Goal: Transaction & Acquisition: Purchase product/service

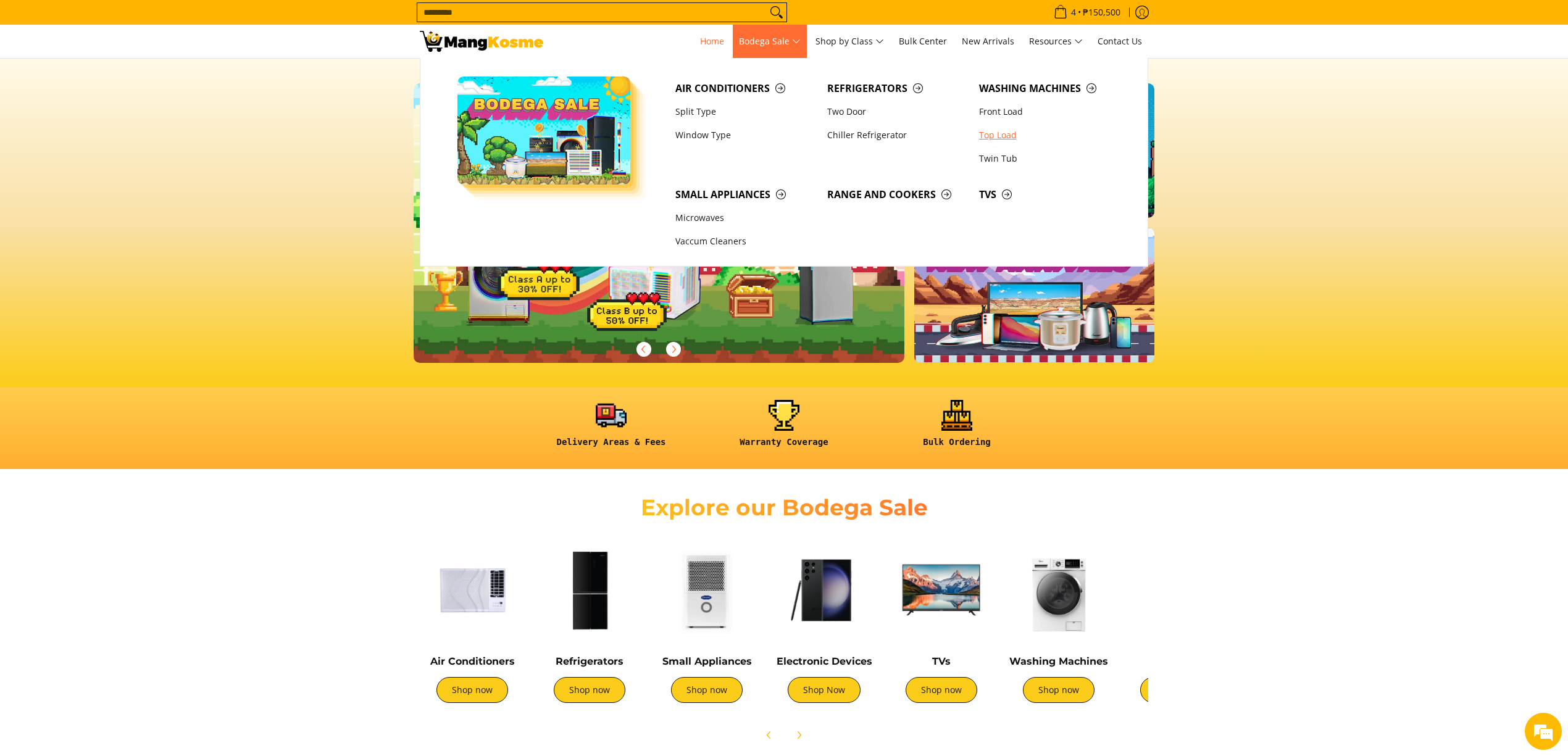
click at [1003, 139] on link "Top Load" at bounding box center [1048, 135] width 152 height 24
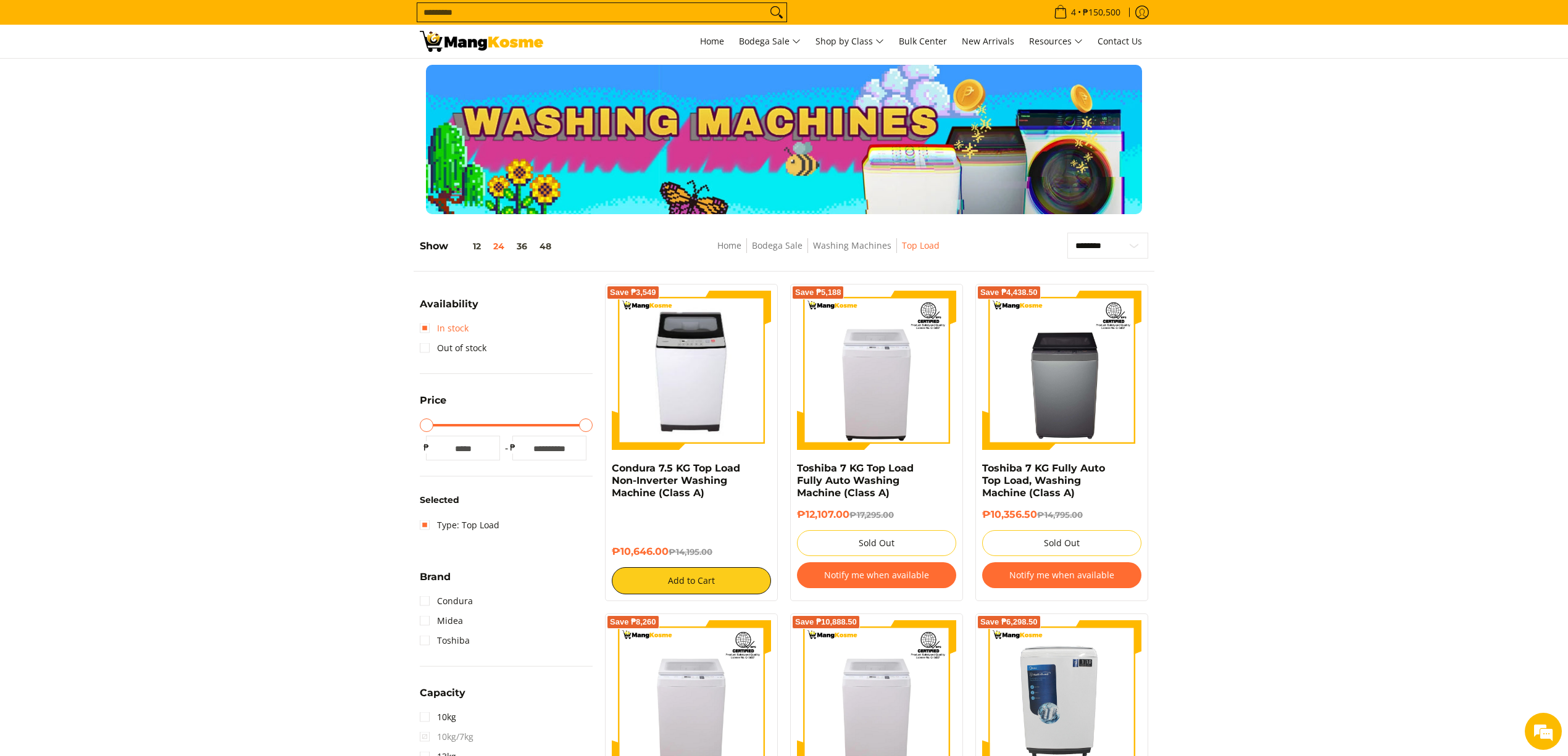
click at [458, 329] on link "In stock" at bounding box center [444, 328] width 49 height 19
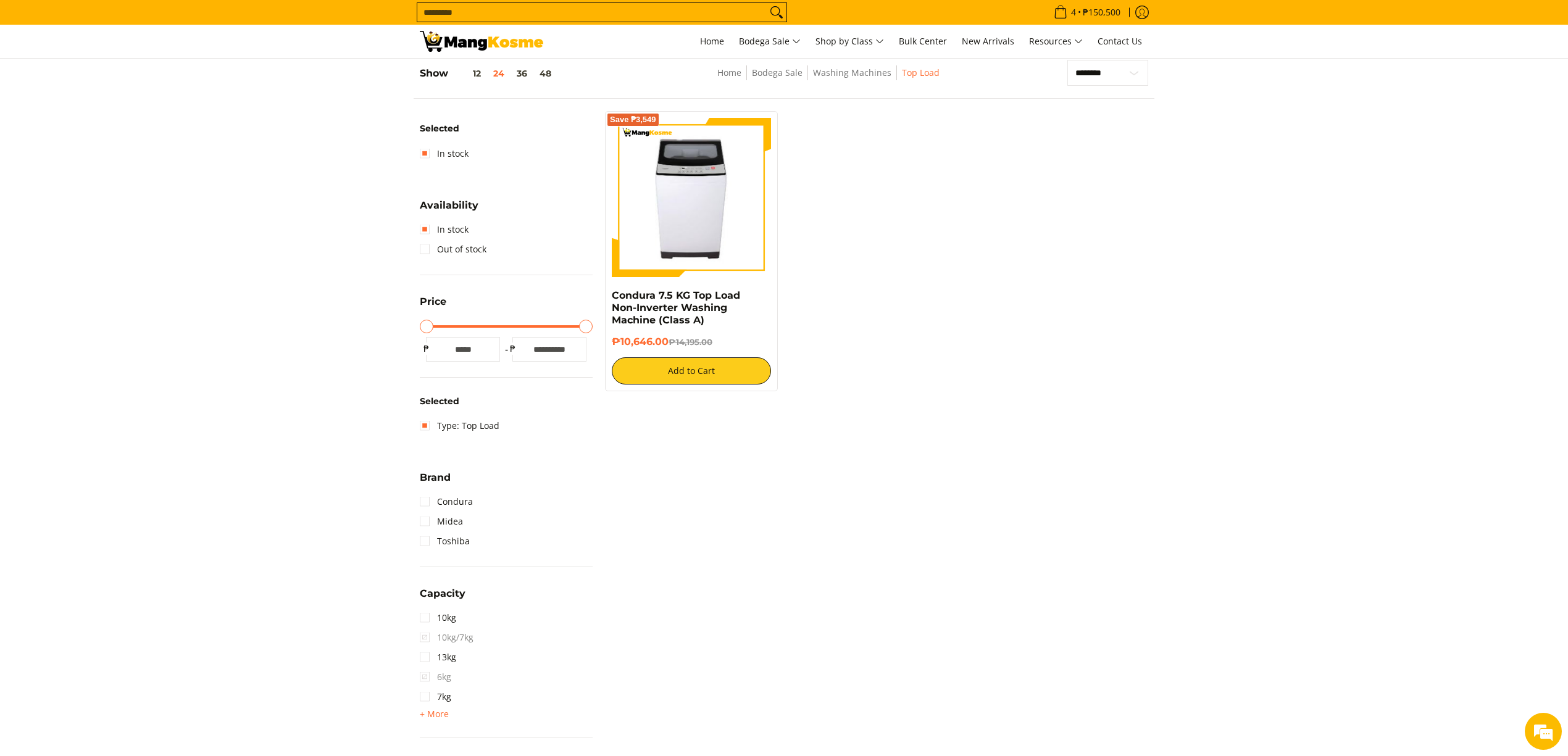
scroll to position [173, 0]
click at [707, 40] on span "Home" at bounding box center [712, 40] width 24 height 11
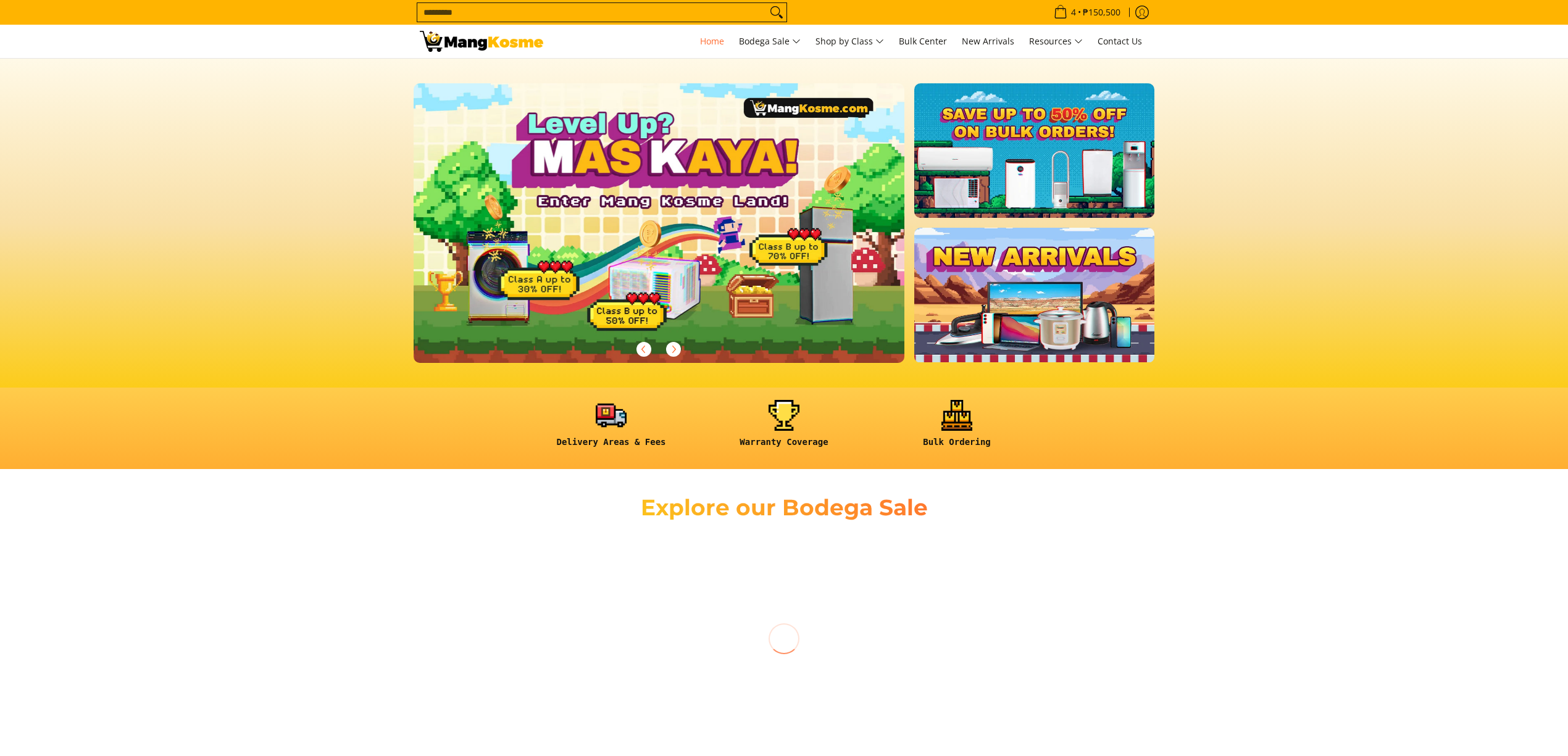
click at [1366, 155] on section at bounding box center [784, 222] width 1568 height 329
